Goal: Task Accomplishment & Management: Complete application form

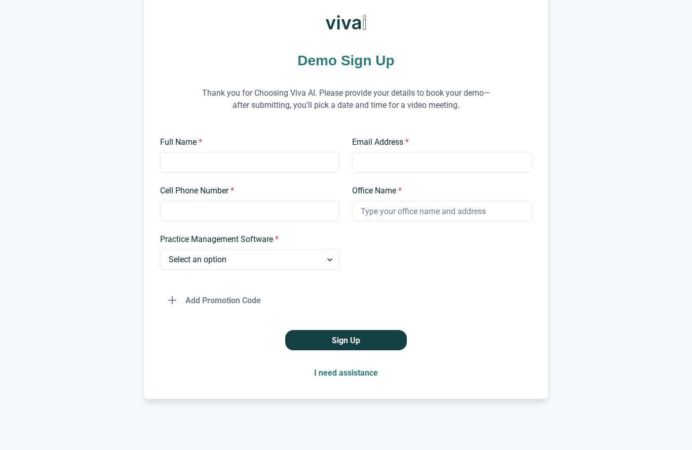
scroll to position [65, 0]
click at [326, 264] on select "Select an option Dentrix Open Dental EagleSoft Denticon Other" at bounding box center [250, 260] width 180 height 20
select select "EagleSoft"
click at [258, 165] on input "Full Name *" at bounding box center [250, 162] width 180 height 20
type input "[PERSON_NAME]"
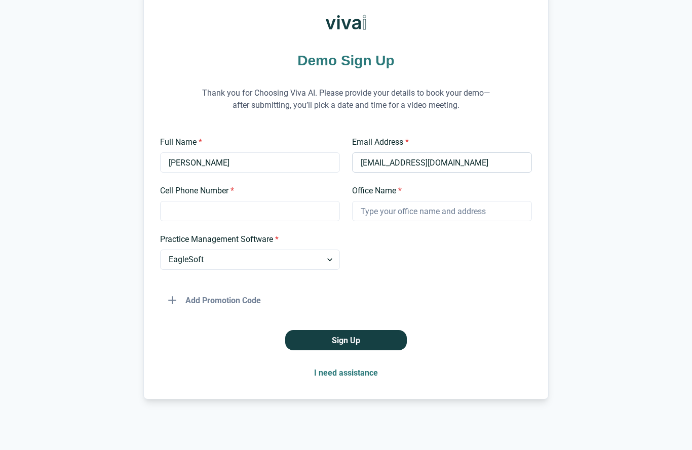
click at [471, 163] on input "[EMAIL_ADDRESS][DOMAIN_NAME]" at bounding box center [442, 162] width 180 height 20
type input "t"
type input "[EMAIL_ADDRESS][DOMAIN_NAME]"
click at [222, 214] on input "Cell Phone Number *" at bounding box center [250, 211] width 180 height 20
click at [254, 217] on input "Cell Phone Number *" at bounding box center [250, 211] width 180 height 20
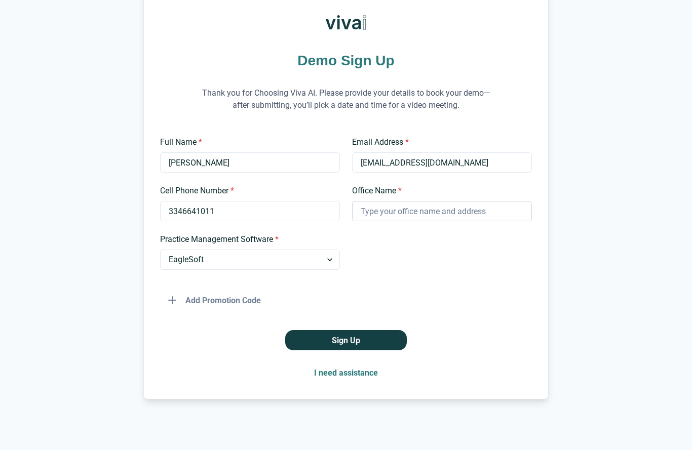
type input "3346641011"
click at [431, 218] on input "Office Name *" at bounding box center [442, 211] width 180 height 20
type input "River Chase Dental Care"
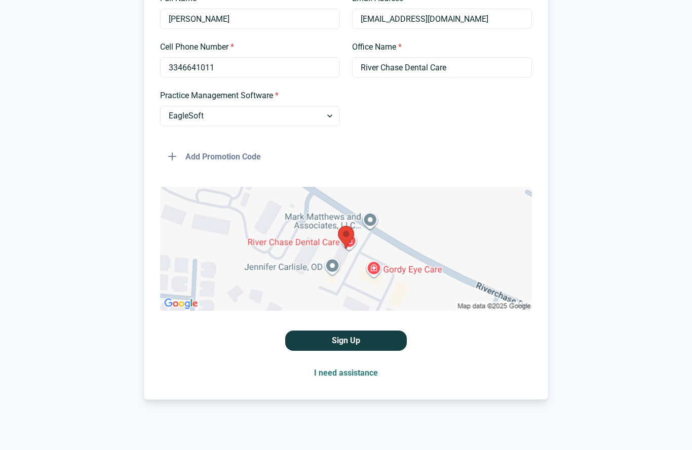
scroll to position [210, 0]
click at [368, 339] on button "Sign Up" at bounding box center [346, 340] width 122 height 20
